Goal: Obtain resource: Download file/media

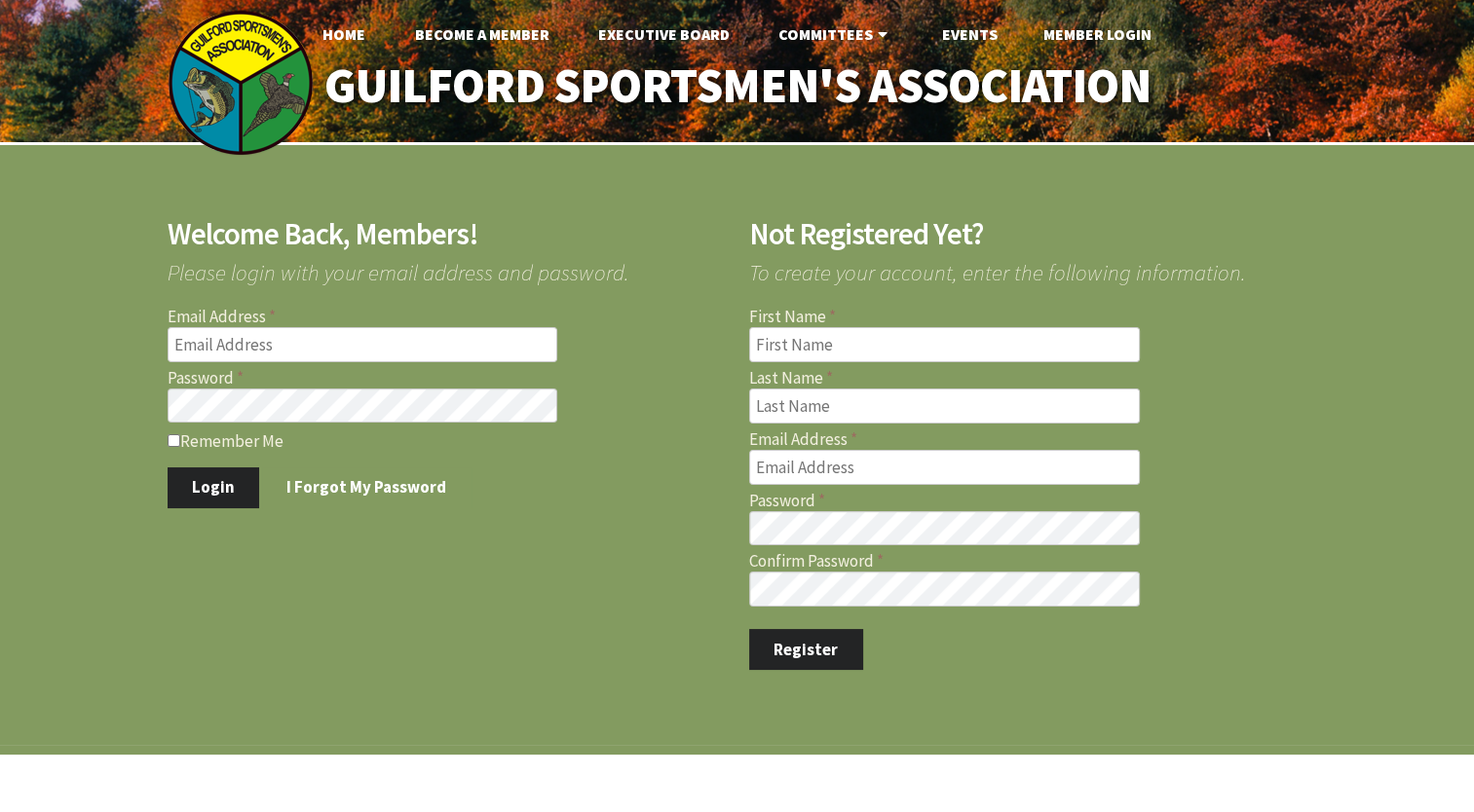
click at [352, 350] on input "Email Address" at bounding box center [363, 344] width 391 height 35
type input "williamlogiodice@yahoo.com"
click at [204, 493] on button "Login" at bounding box center [213, 487] width 93 height 41
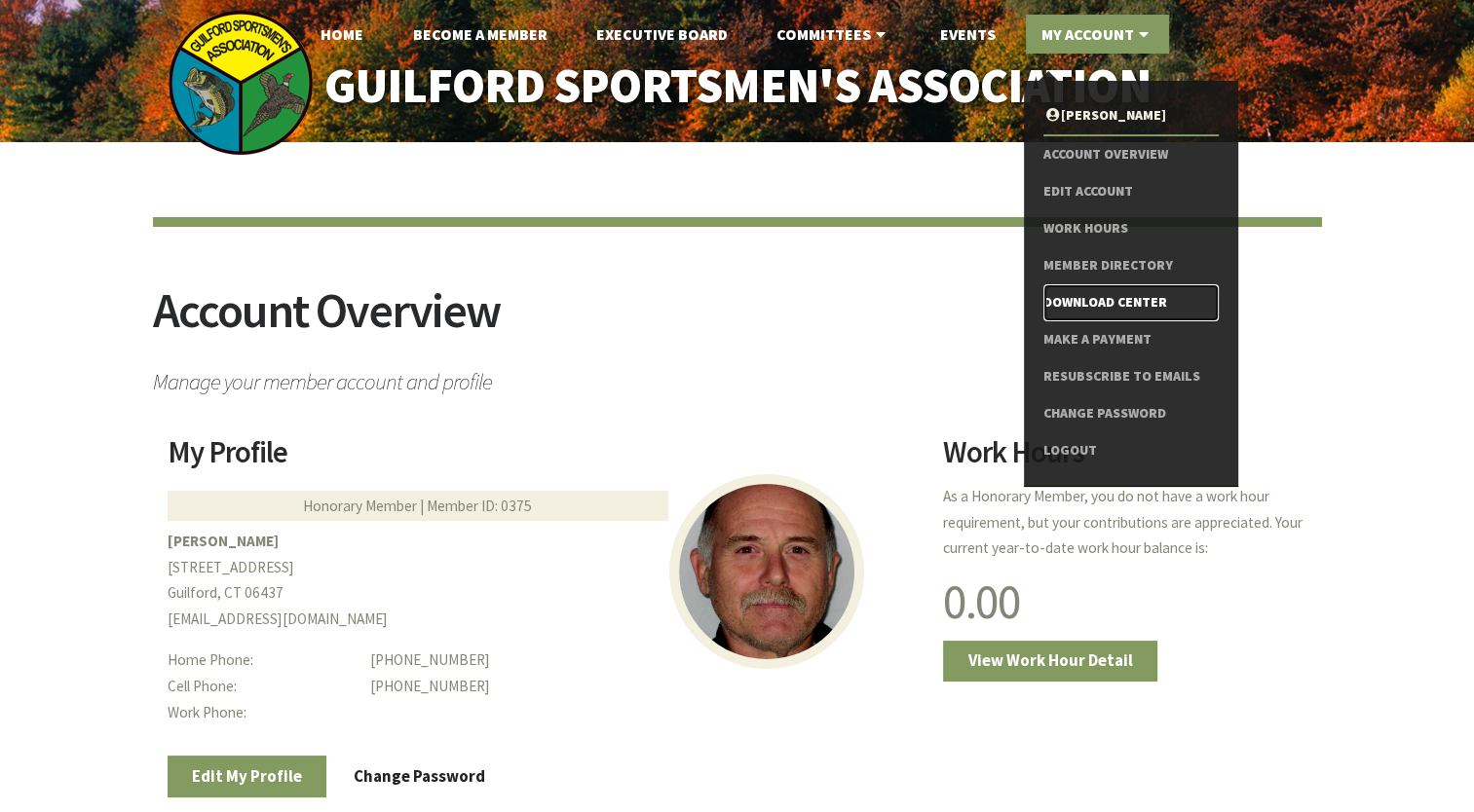
click at [1093, 298] on link "Download Center" at bounding box center [1130, 302] width 174 height 37
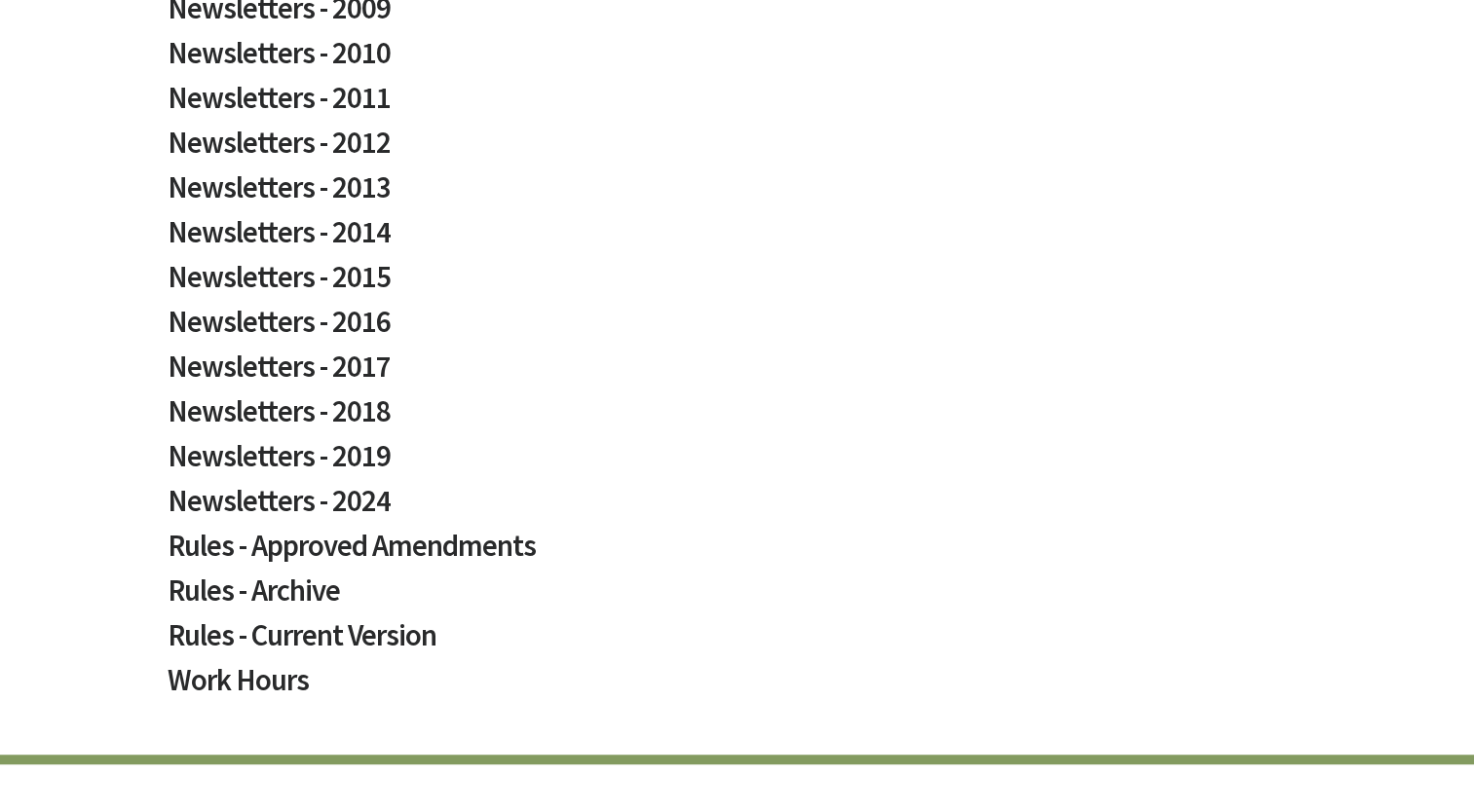
scroll to position [1095, 0]
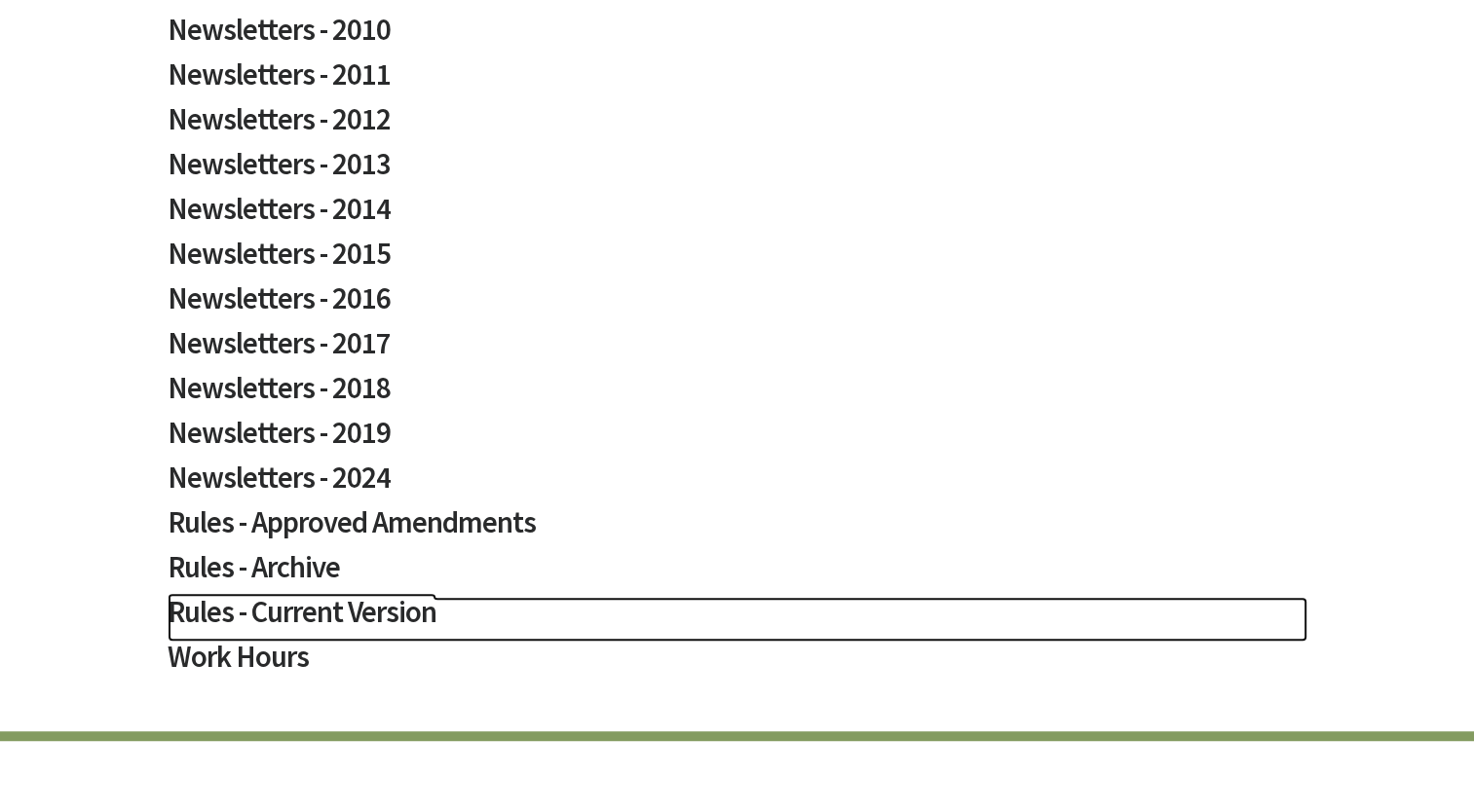
click at [295, 613] on h2 "Rules - Current Version" at bounding box center [737, 619] width 1140 height 45
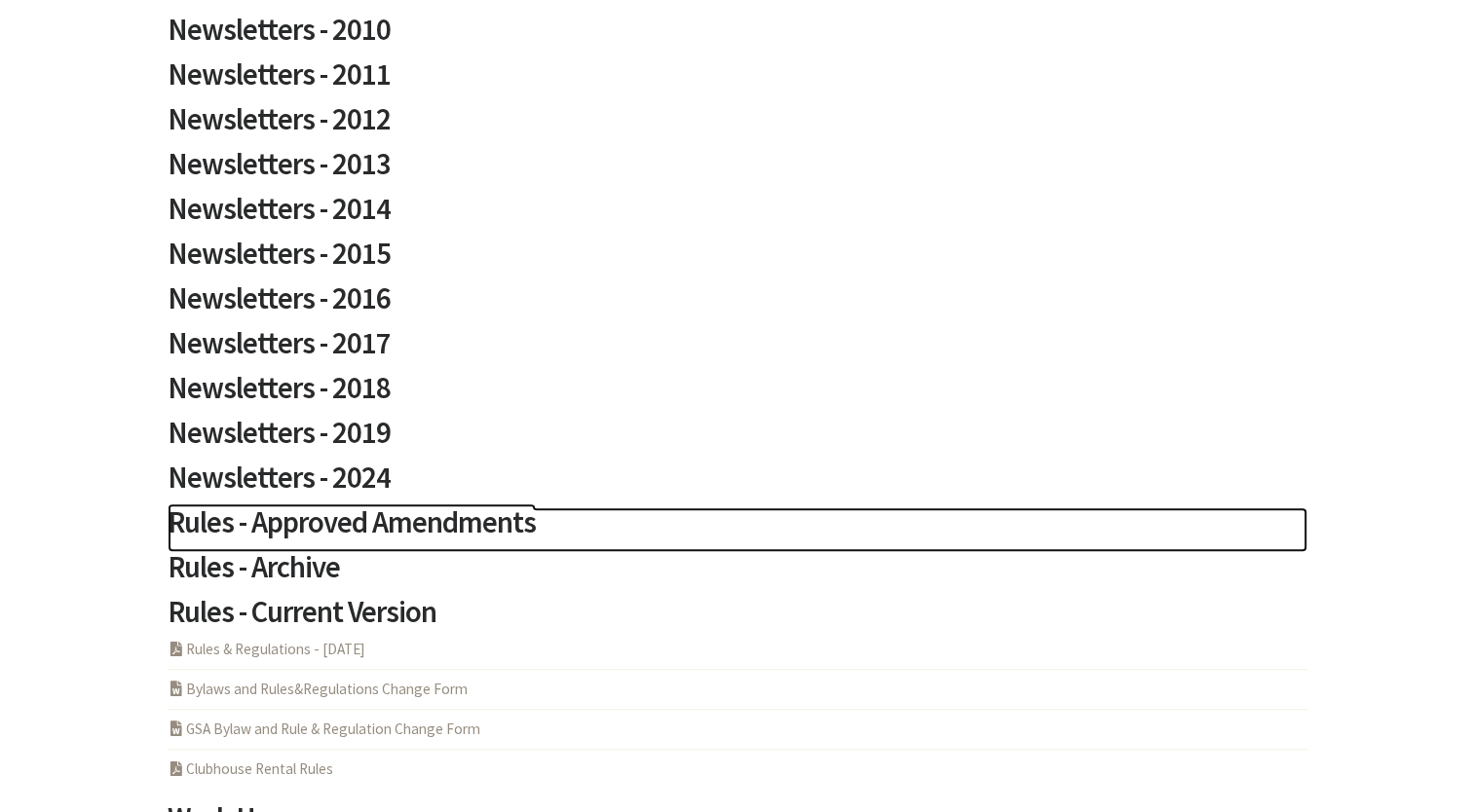
click at [319, 524] on h2 "Rules - Approved Amendments" at bounding box center [737, 529] width 1140 height 45
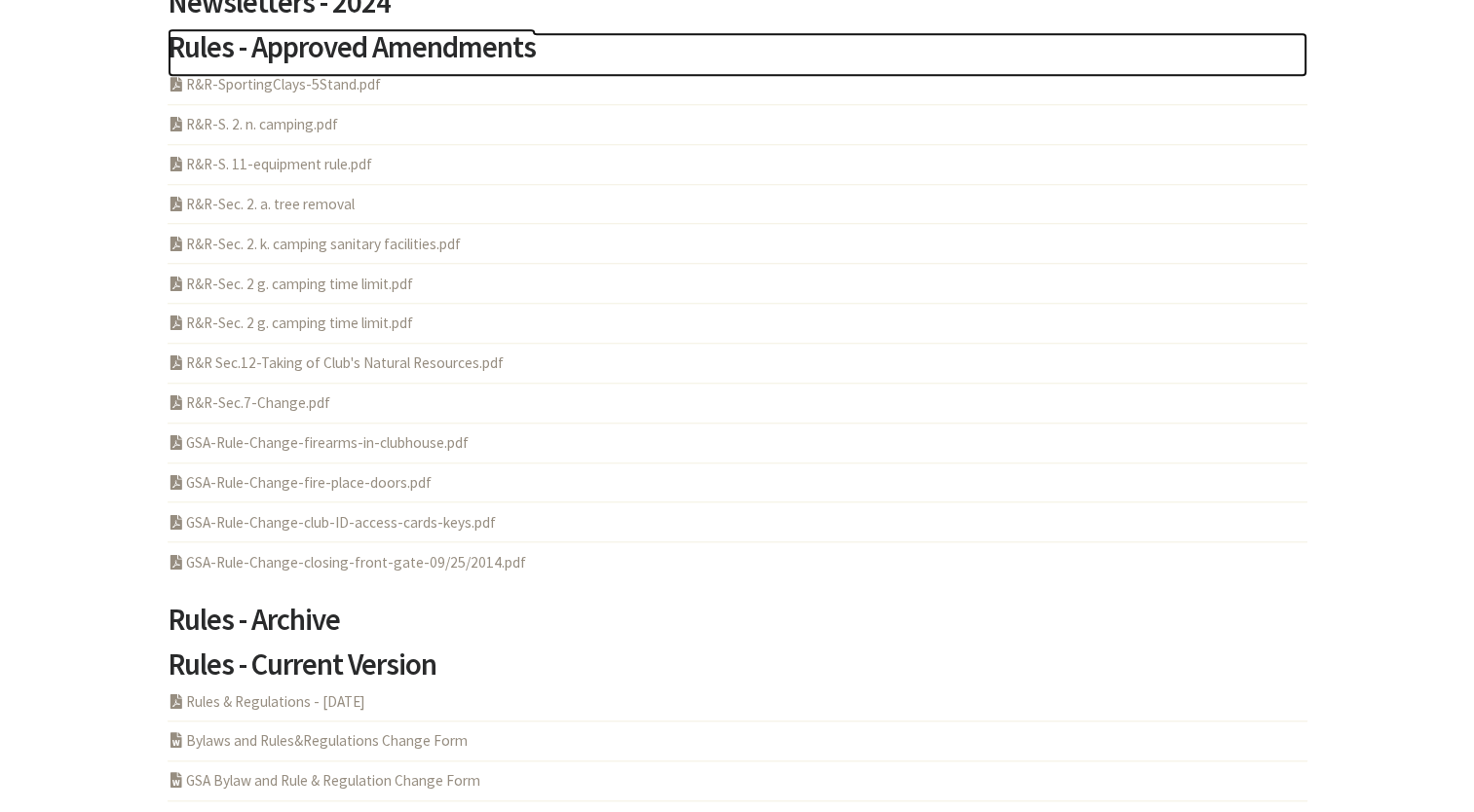
scroll to position [1622, 0]
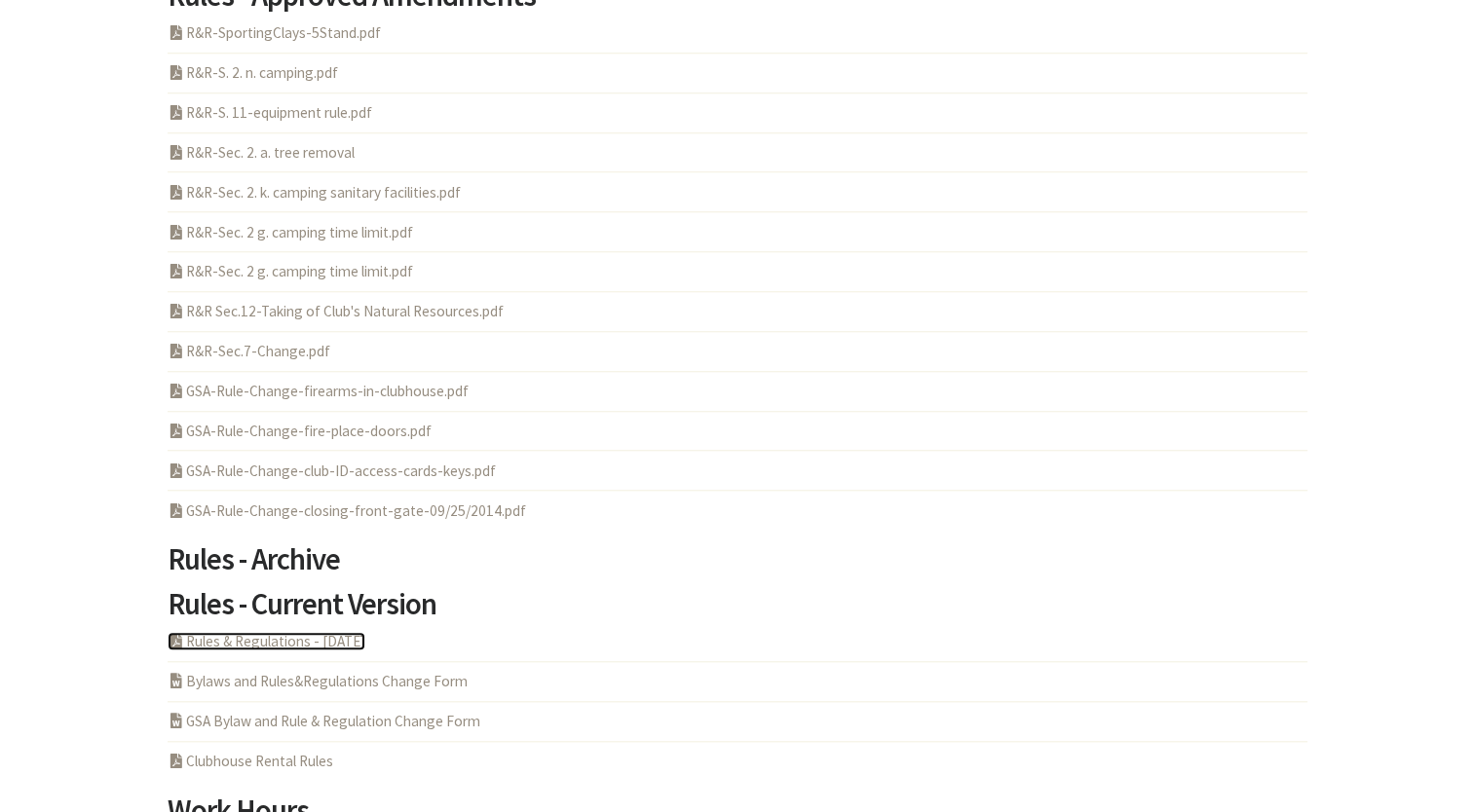
click at [280, 645] on link "PDF Acrobat Document Rules & Regulations - [DATE]" at bounding box center [266, 641] width 197 height 19
